Goal: Find contact information: Find contact information

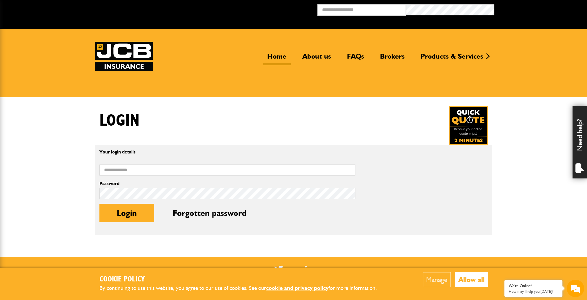
click at [276, 59] on link "Home" at bounding box center [277, 58] width 28 height 13
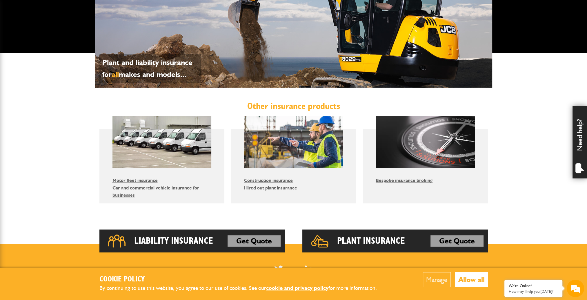
scroll to position [383, 0]
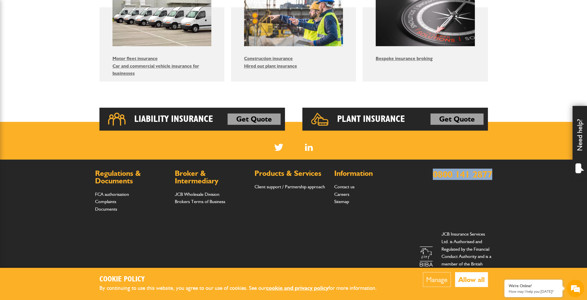
drag, startPoint x: 487, startPoint y: 174, endPoint x: 431, endPoint y: 173, distance: 56.0
click at [431, 173] on footer "Regulations & Documents FCA authorisation Complaints Documents Broker & Interme…" at bounding box center [293, 229] width 587 height 140
drag, startPoint x: 431, startPoint y: 173, endPoint x: 435, endPoint y: 173, distance: 4.2
copy link "0800 141 2877"
